Goal: Task Accomplishment & Management: Manage account settings

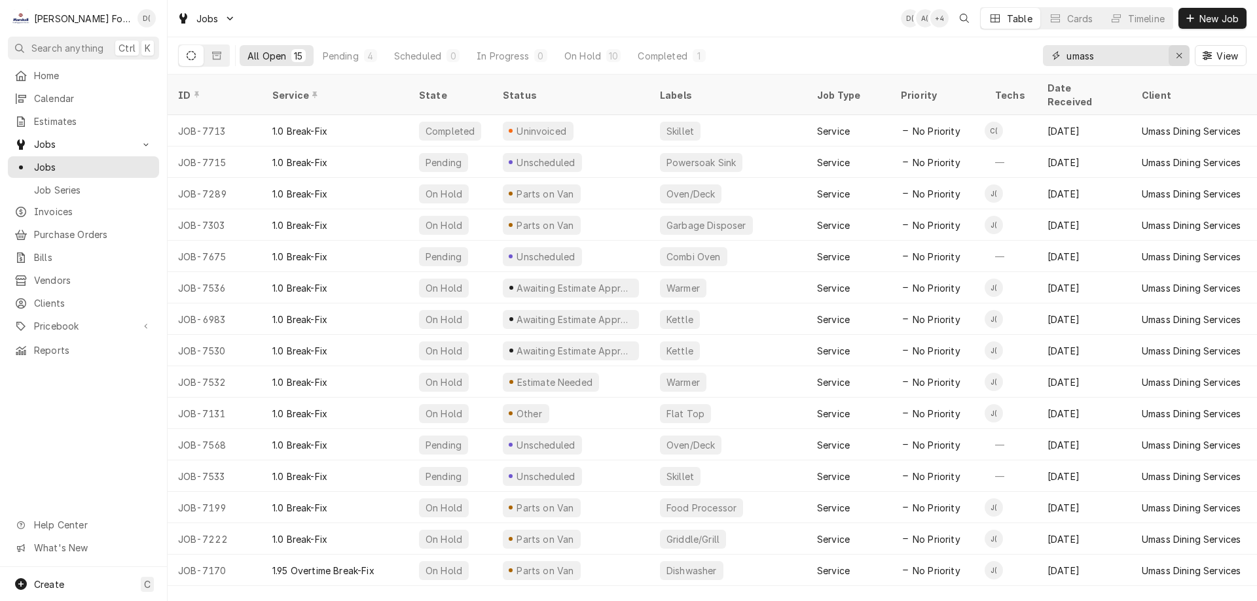
click at [1173, 57] on div "Erase input" at bounding box center [1178, 55] width 13 height 13
click at [1122, 62] on input "Dynamic Content Wrapper" at bounding box center [1127, 55] width 123 height 21
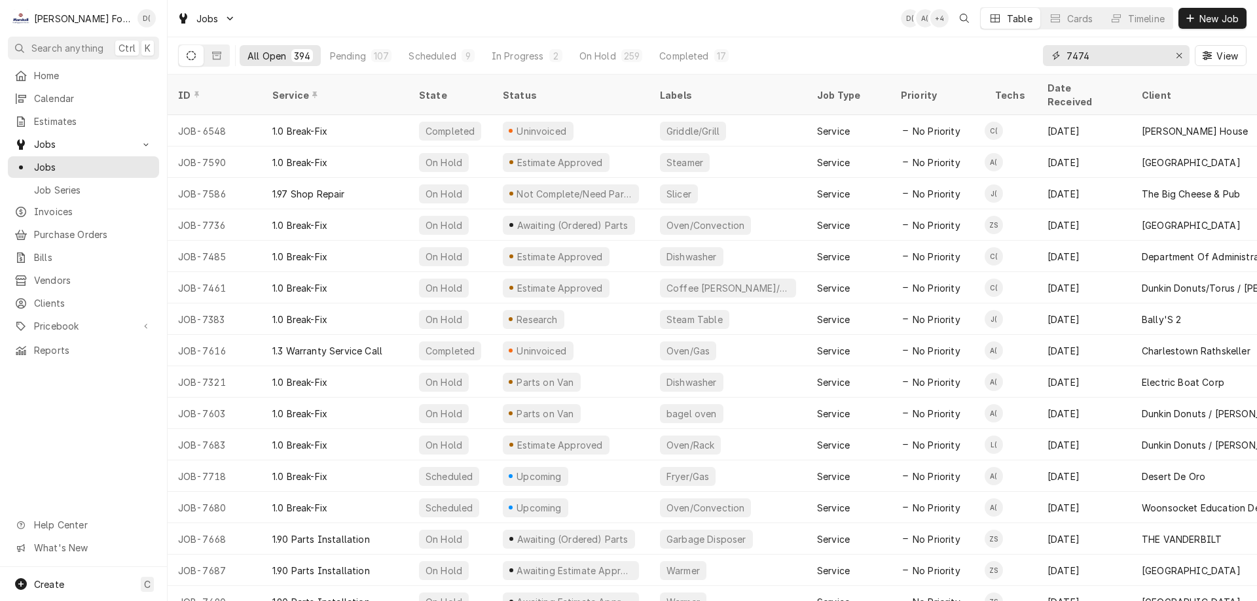
type input "7474"
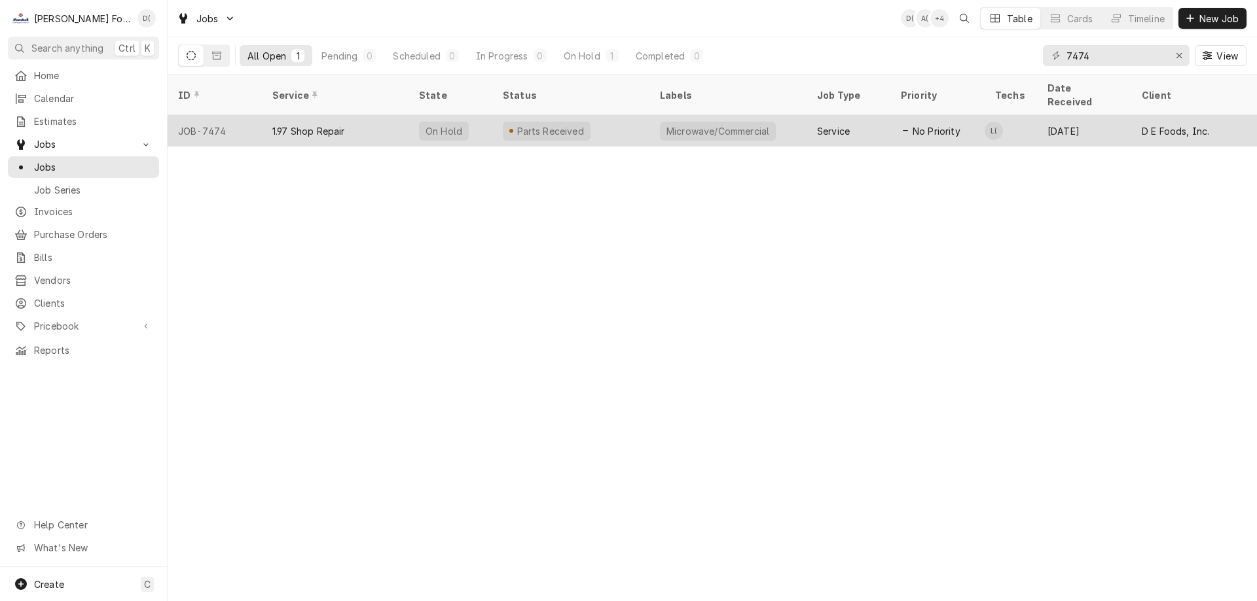
click at [602, 115] on div "Parts Received" at bounding box center [570, 130] width 157 height 31
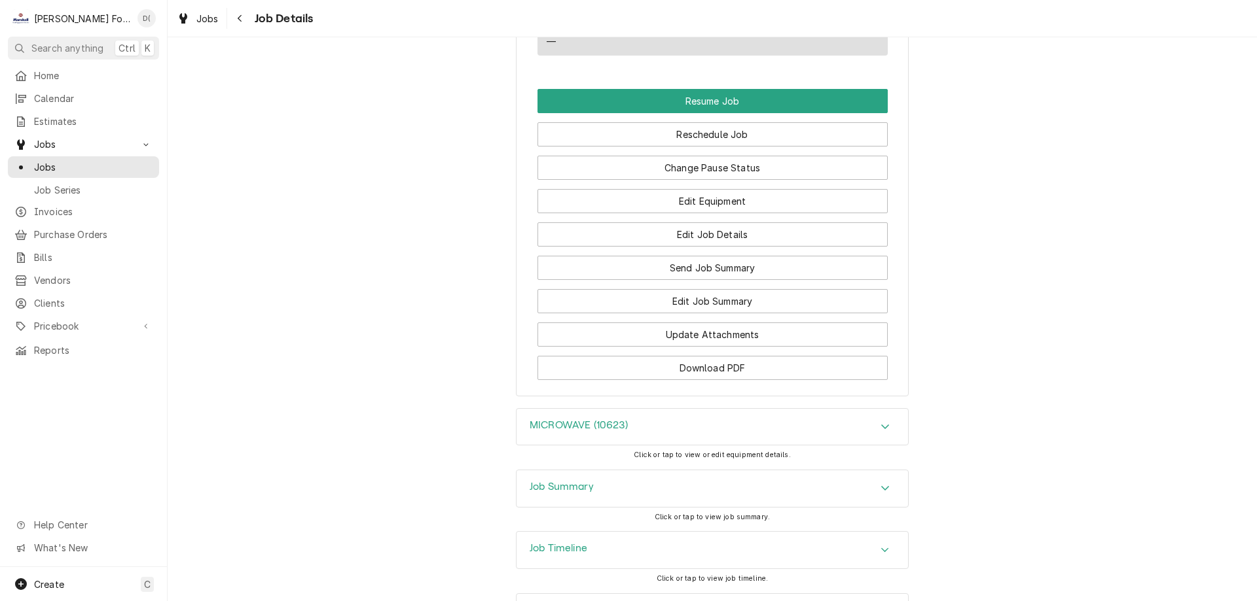
scroll to position [1313, 0]
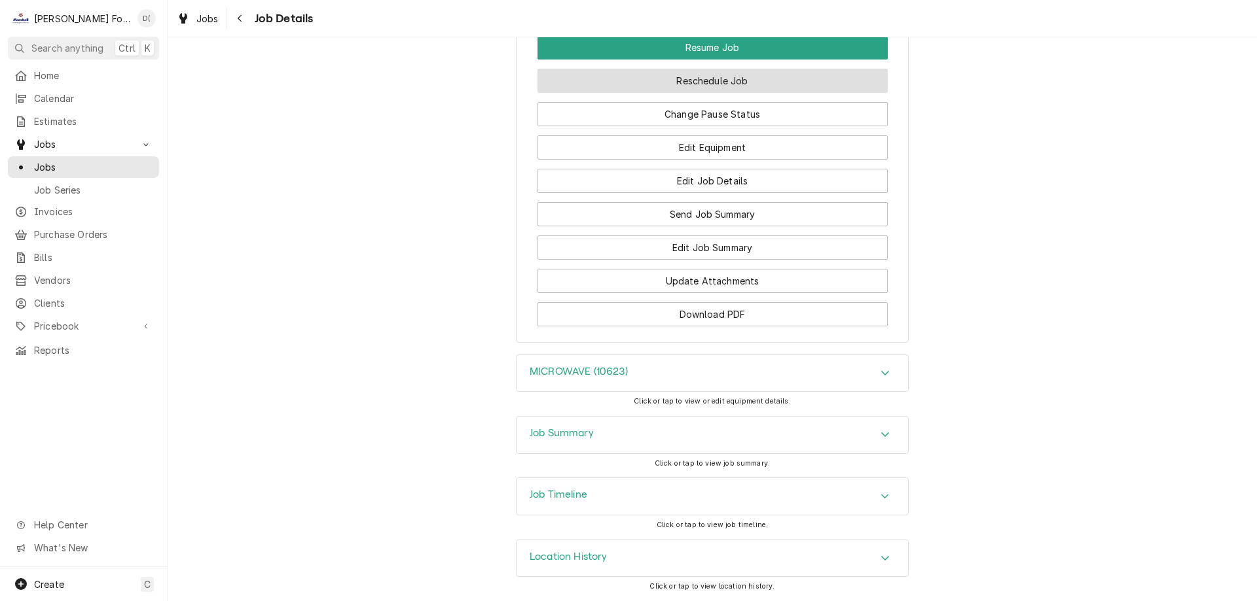
click at [730, 77] on button "Reschedule Job" at bounding box center [712, 81] width 350 height 24
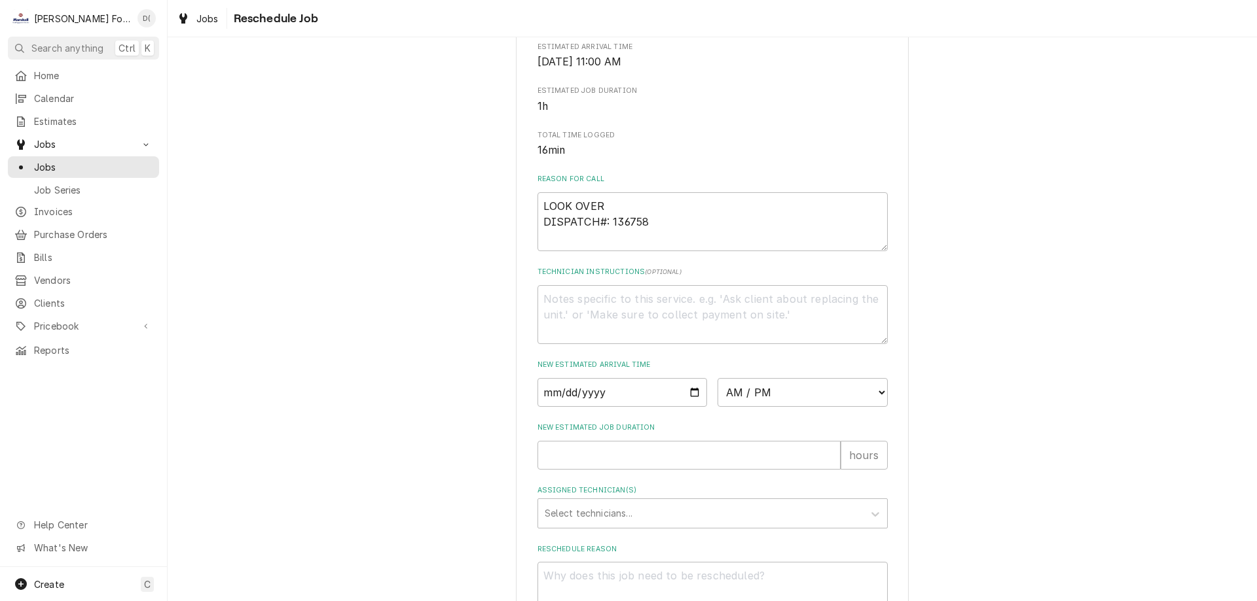
scroll to position [377, 0]
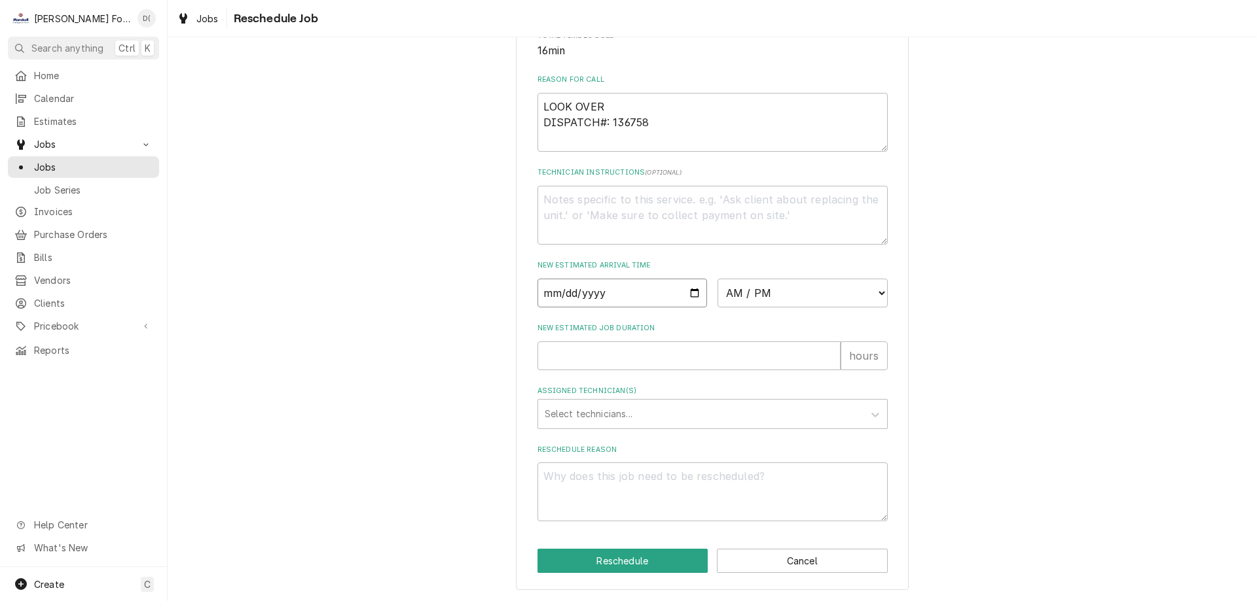
click at [688, 293] on input "Date" at bounding box center [622, 293] width 170 height 29
type textarea "x"
type input "2025-10-06"
click at [797, 299] on select "AM / PM 6:00 AM 6:15 AM 6:30 AM 6:45 AM 7:00 AM 7:15 AM 7:30 AM 7:45 AM 8:00 AM…" at bounding box center [802, 293] width 170 height 29
select select "14:15:00"
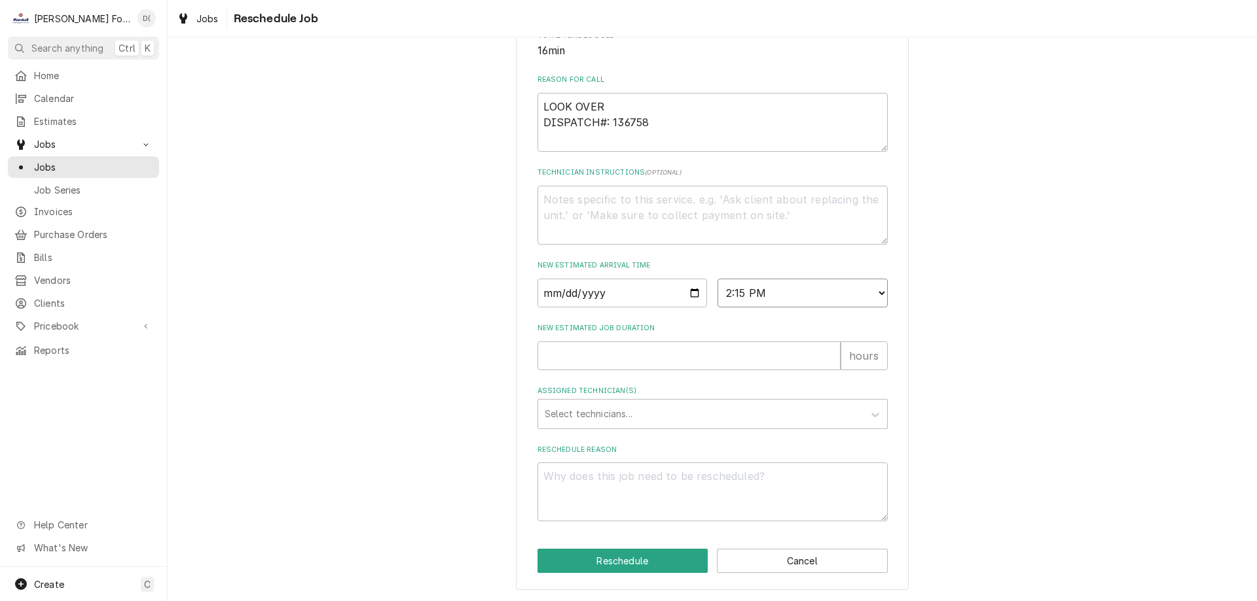
click at [717, 279] on select "AM / PM 6:00 AM 6:15 AM 6:30 AM 6:45 AM 7:00 AM 7:15 AM 7:30 AM 7:45 AM 8:00 AM…" at bounding box center [802, 293] width 170 height 29
click at [592, 363] on input "New Estimated Job Duration" at bounding box center [688, 356] width 303 height 29
type textarea "x"
type input "1"
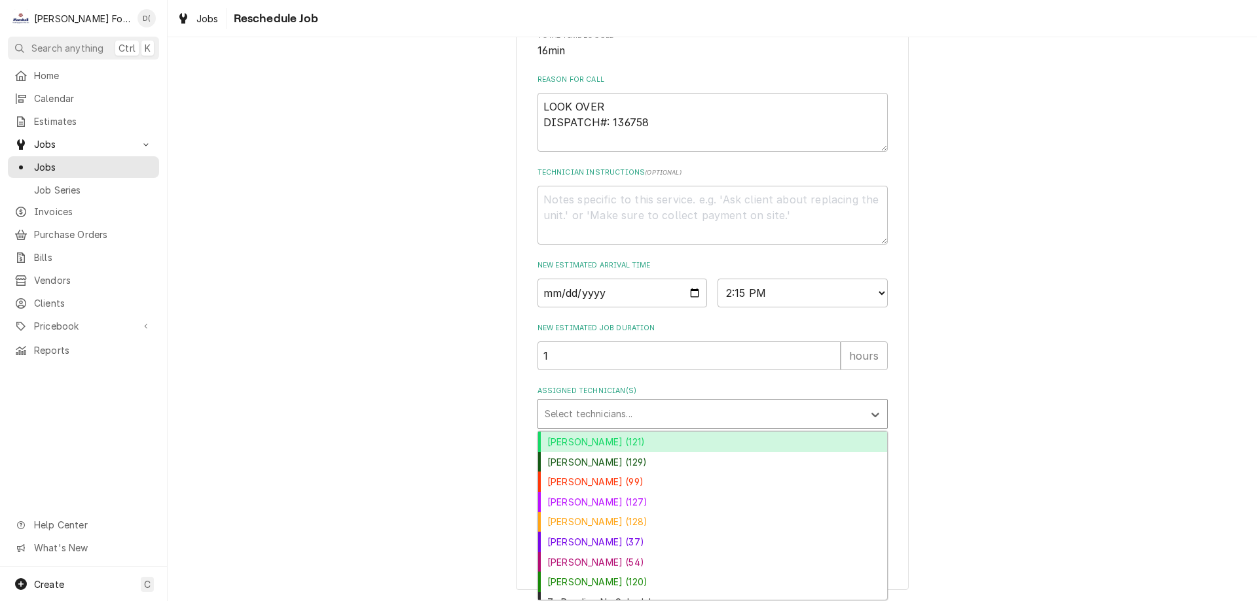
click at [601, 418] on div "Assigned Technician(s)" at bounding box center [701, 414] width 312 height 24
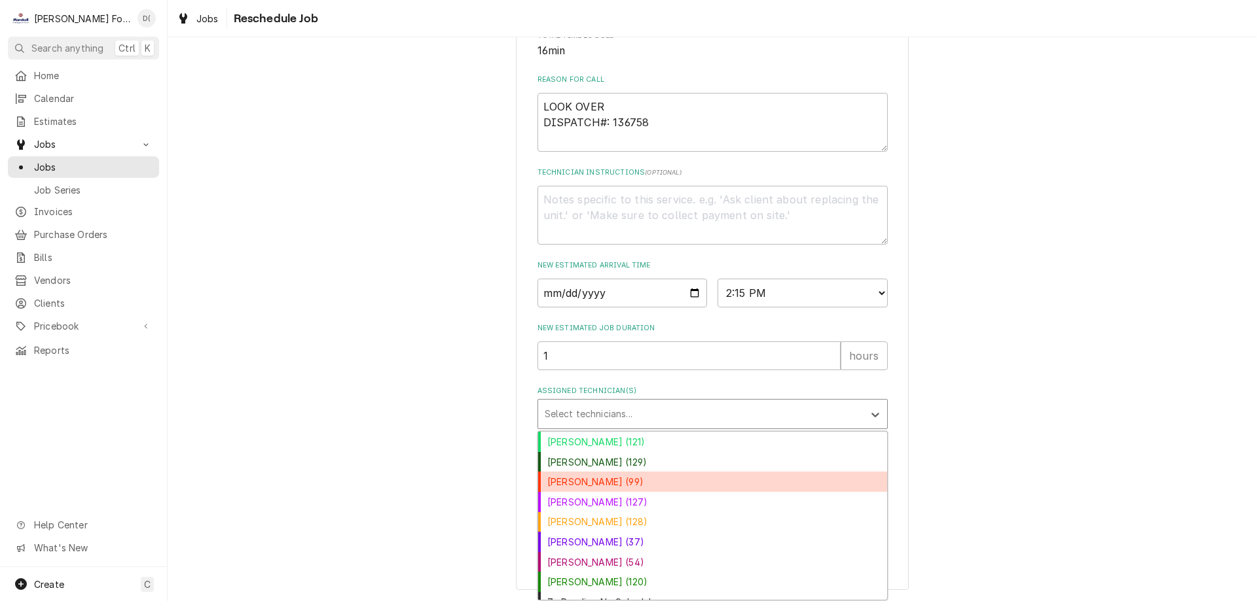
scroll to position [12, 0]
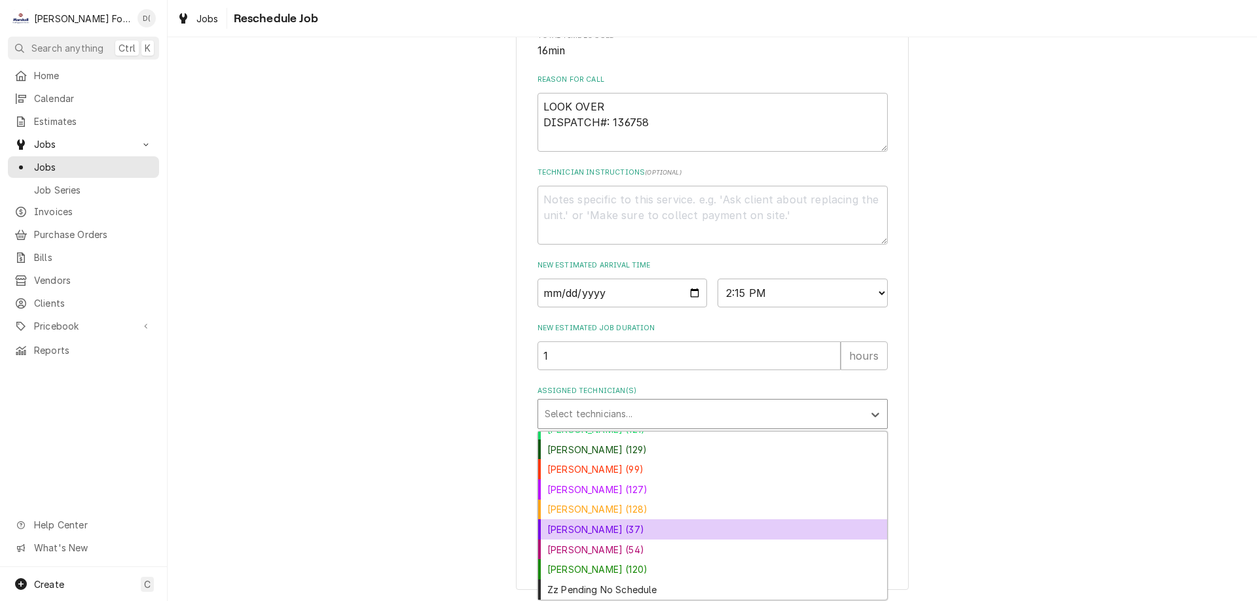
click at [595, 523] on div "Jose DeMelo (37)" at bounding box center [712, 530] width 349 height 20
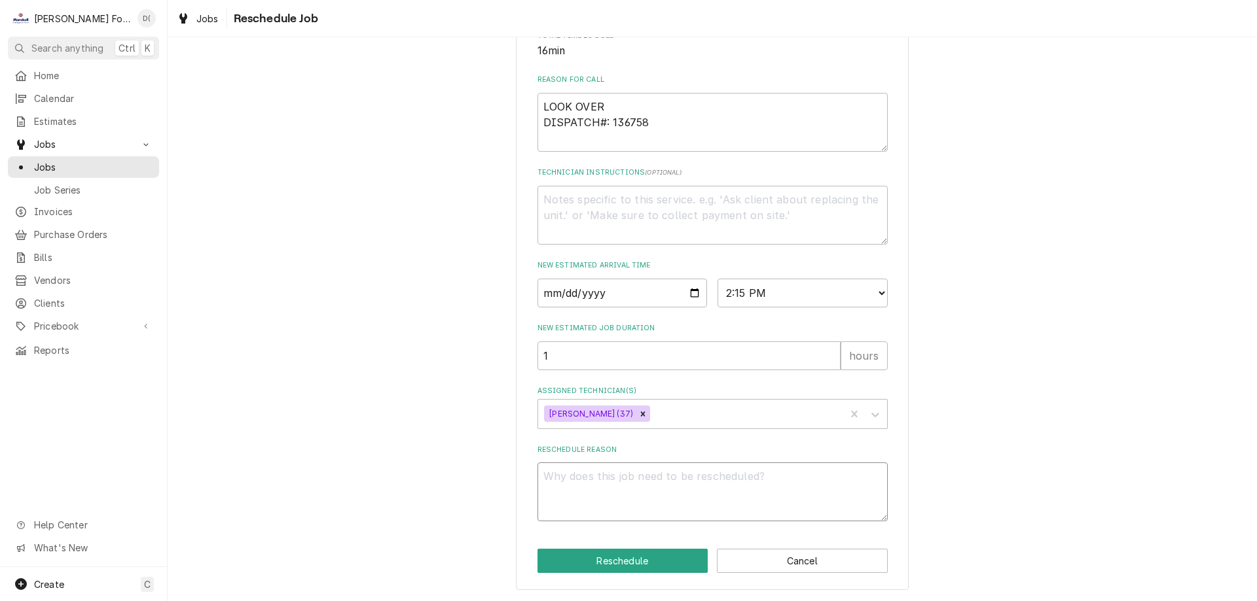
click at [598, 503] on textarea "Reschedule Reason" at bounding box center [712, 492] width 350 height 59
type textarea "x"
type textarea "p"
type textarea "x"
type textarea "pa"
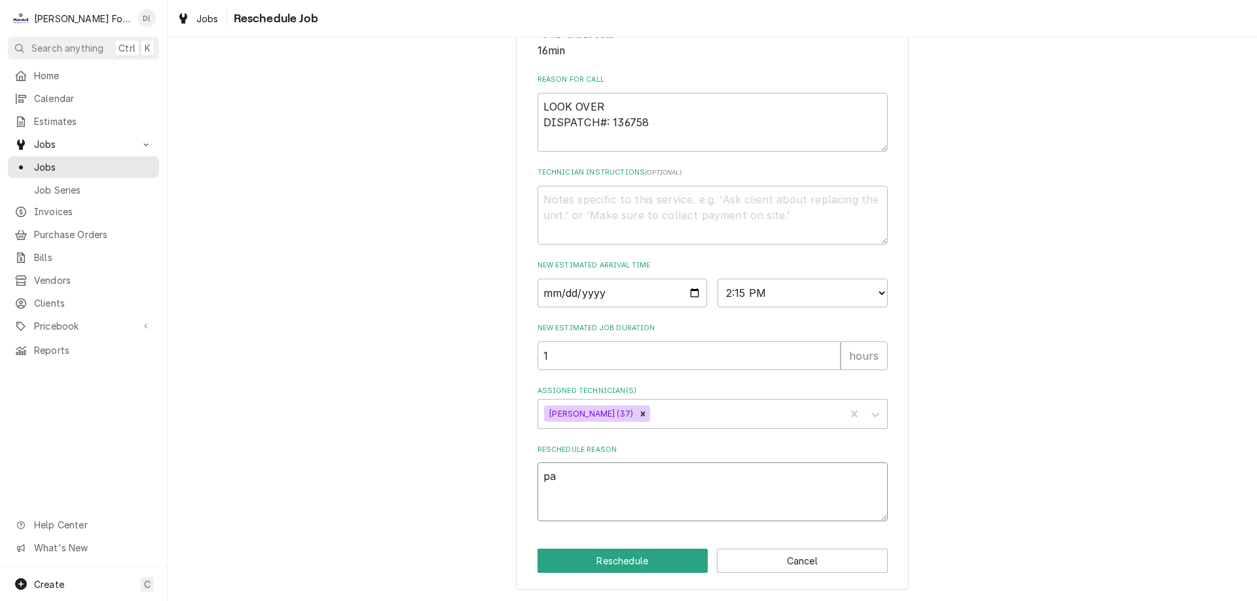
type textarea "x"
type textarea "par"
type textarea "x"
type textarea "part"
type textarea "x"
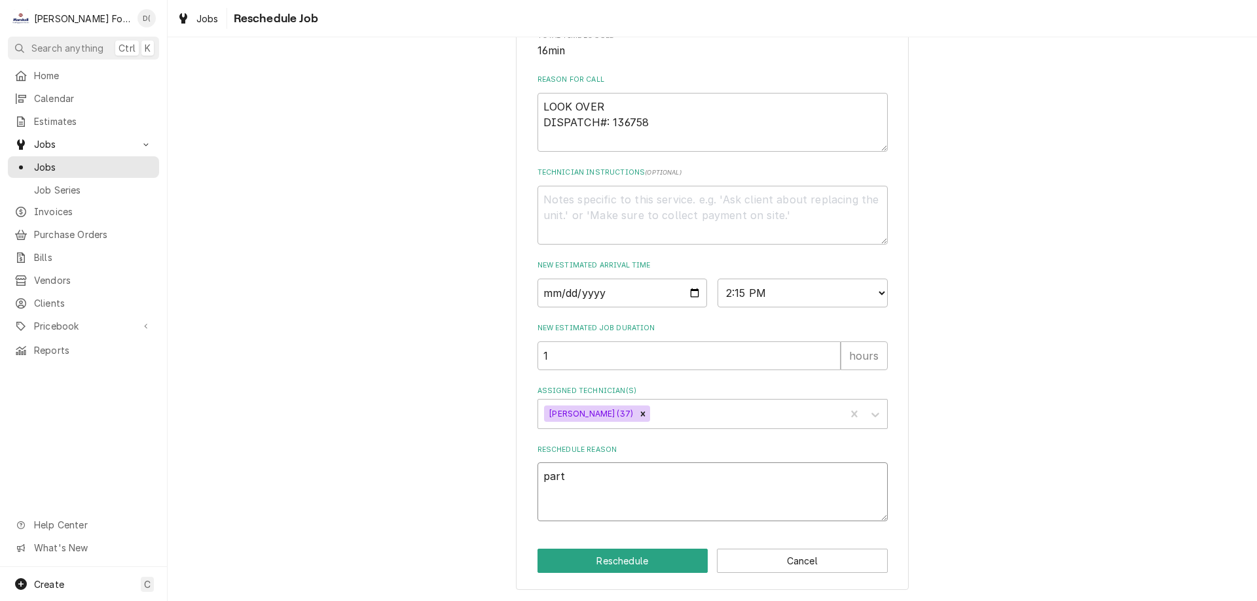
type textarea "parts"
type textarea "x"
type textarea "parts"
type textarea "x"
type textarea "parts i"
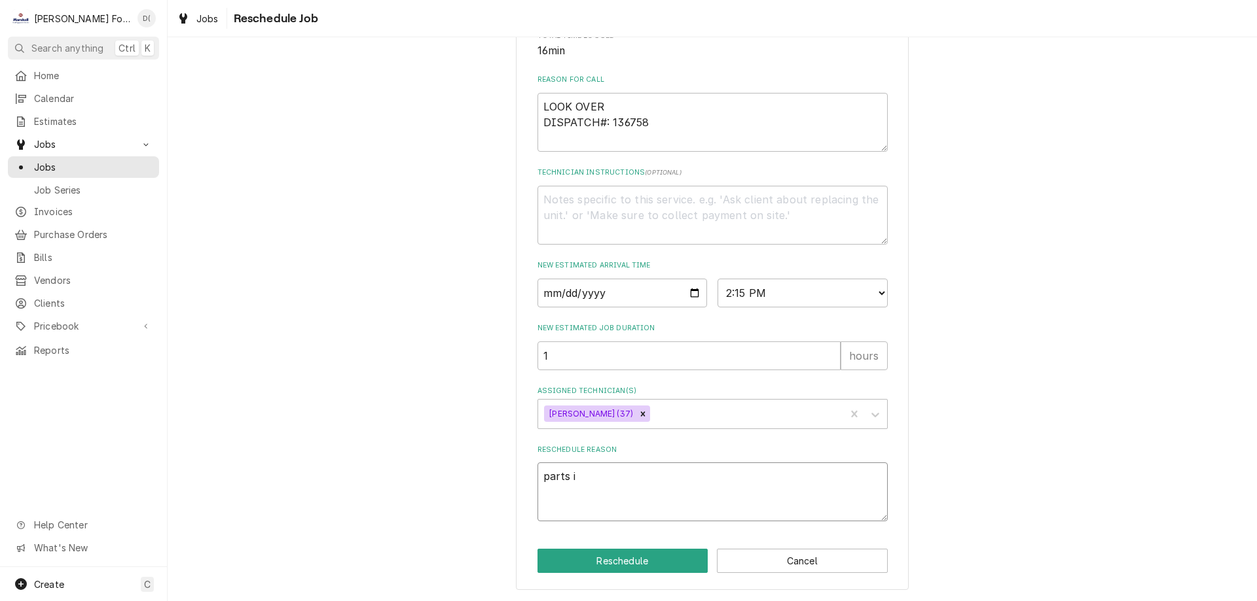
type textarea "x"
type textarea "parts in"
click at [605, 560] on button "Reschedule" at bounding box center [622, 561] width 171 height 24
type textarea "x"
